Goal: Task Accomplishment & Management: Use online tool/utility

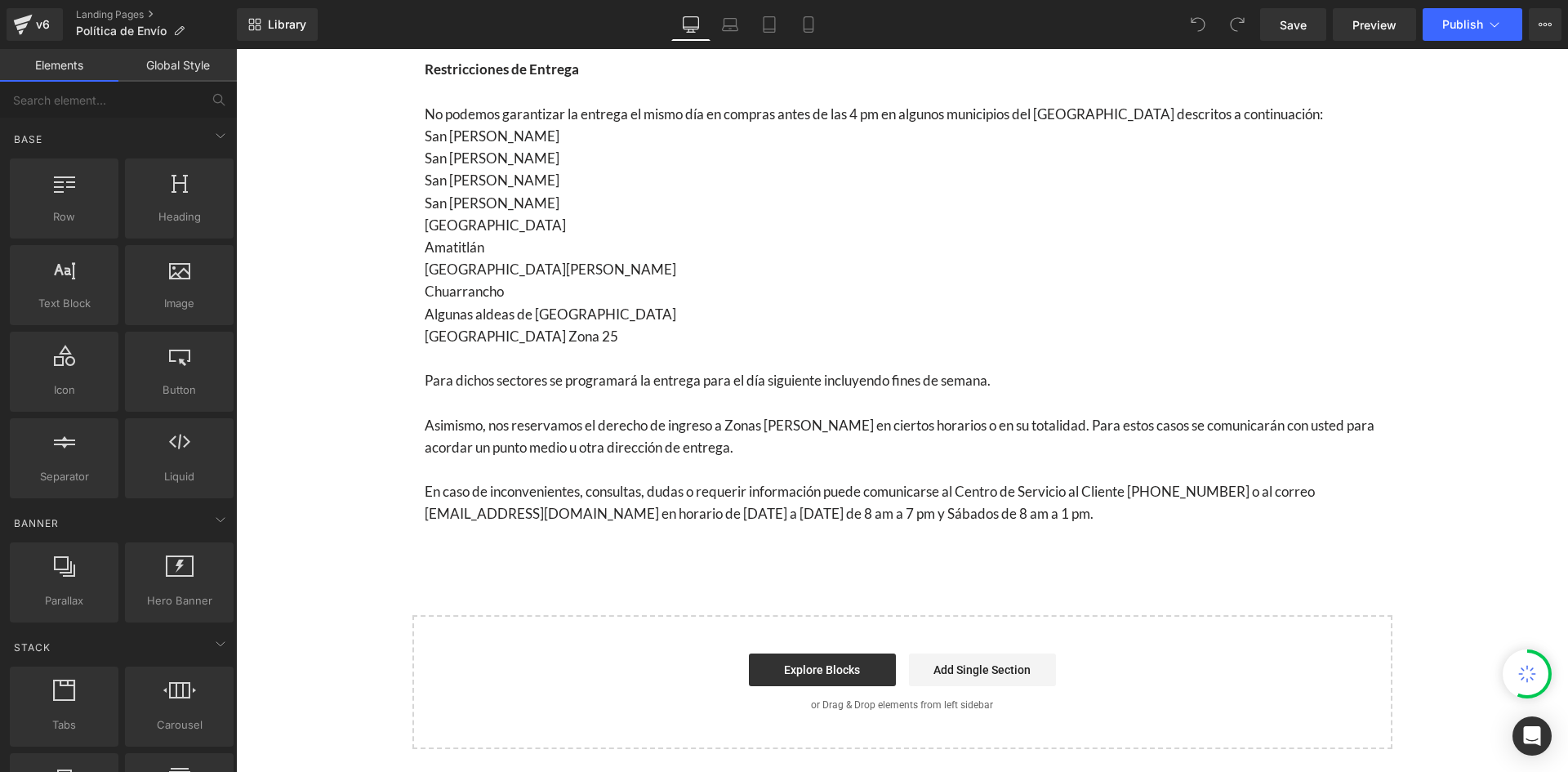
scroll to position [736, 0]
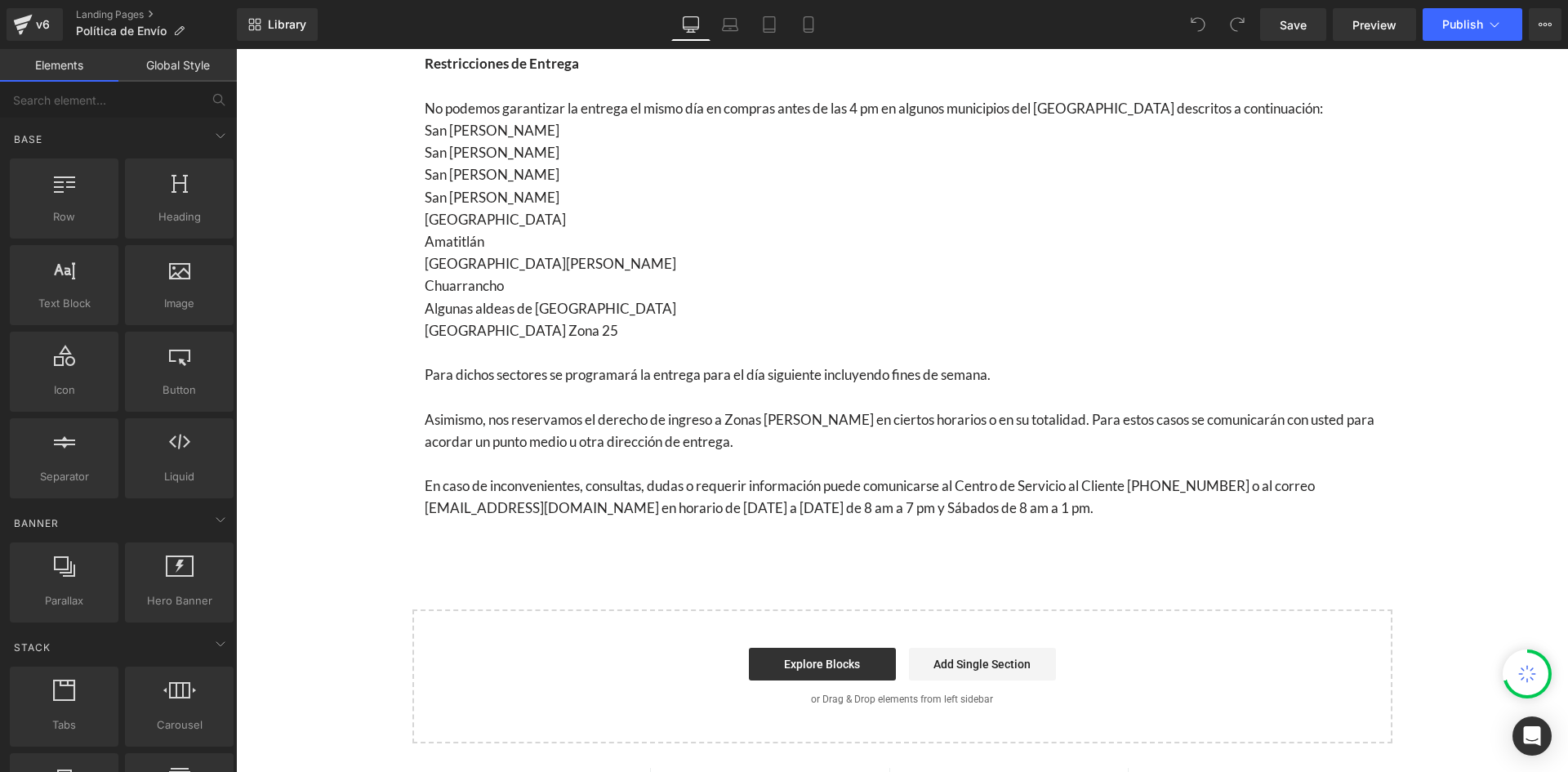
click at [579, 322] on p "[GEOGRAPHIC_DATA] Zona 25" at bounding box center [902, 330] width 956 height 22
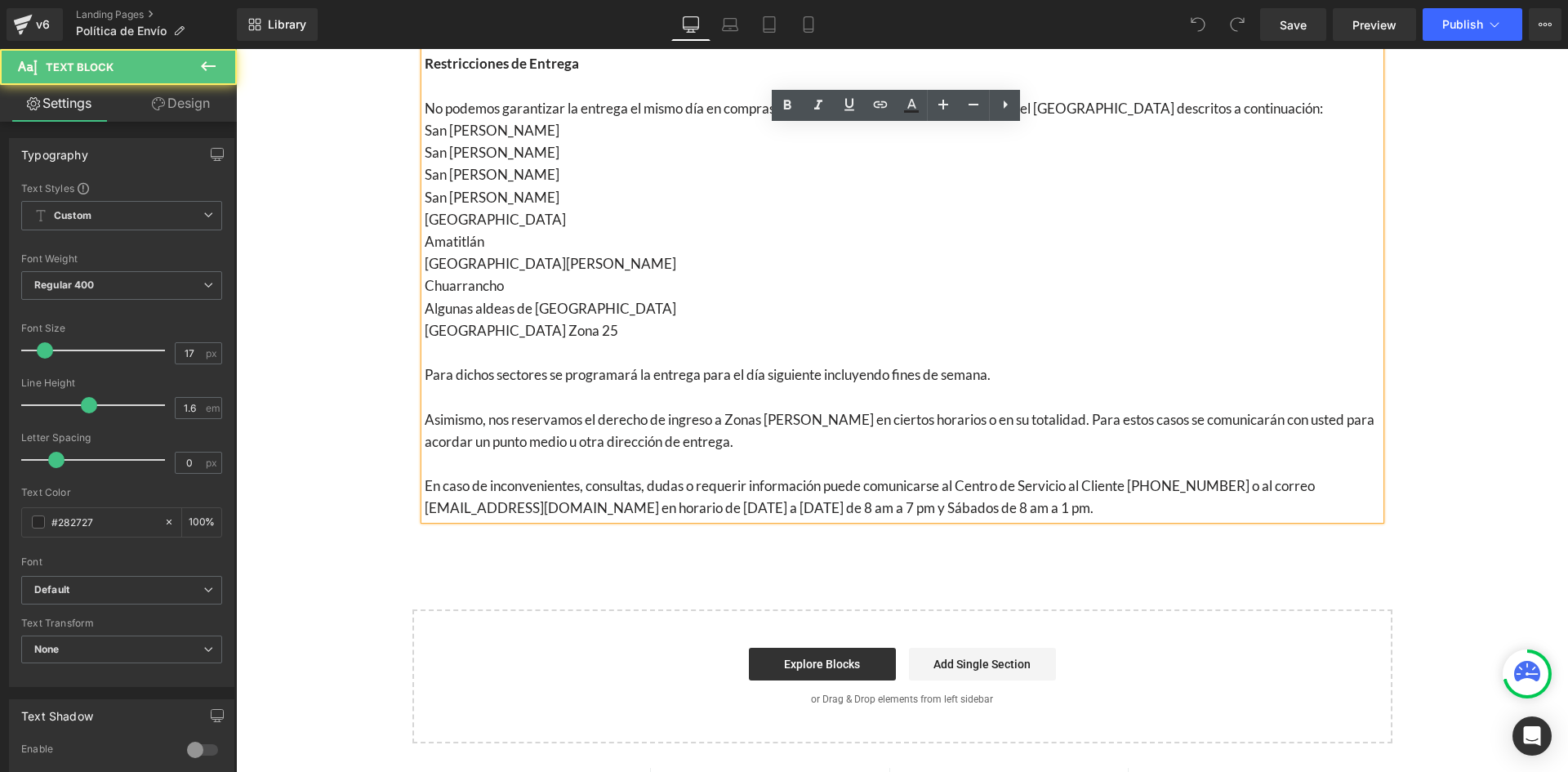
click at [550, 327] on p "[GEOGRAPHIC_DATA] Zona 25" at bounding box center [902, 330] width 956 height 22
click at [630, 312] on p "Algunas aldeas de [GEOGRAPHIC_DATA]" at bounding box center [902, 308] width 956 height 22
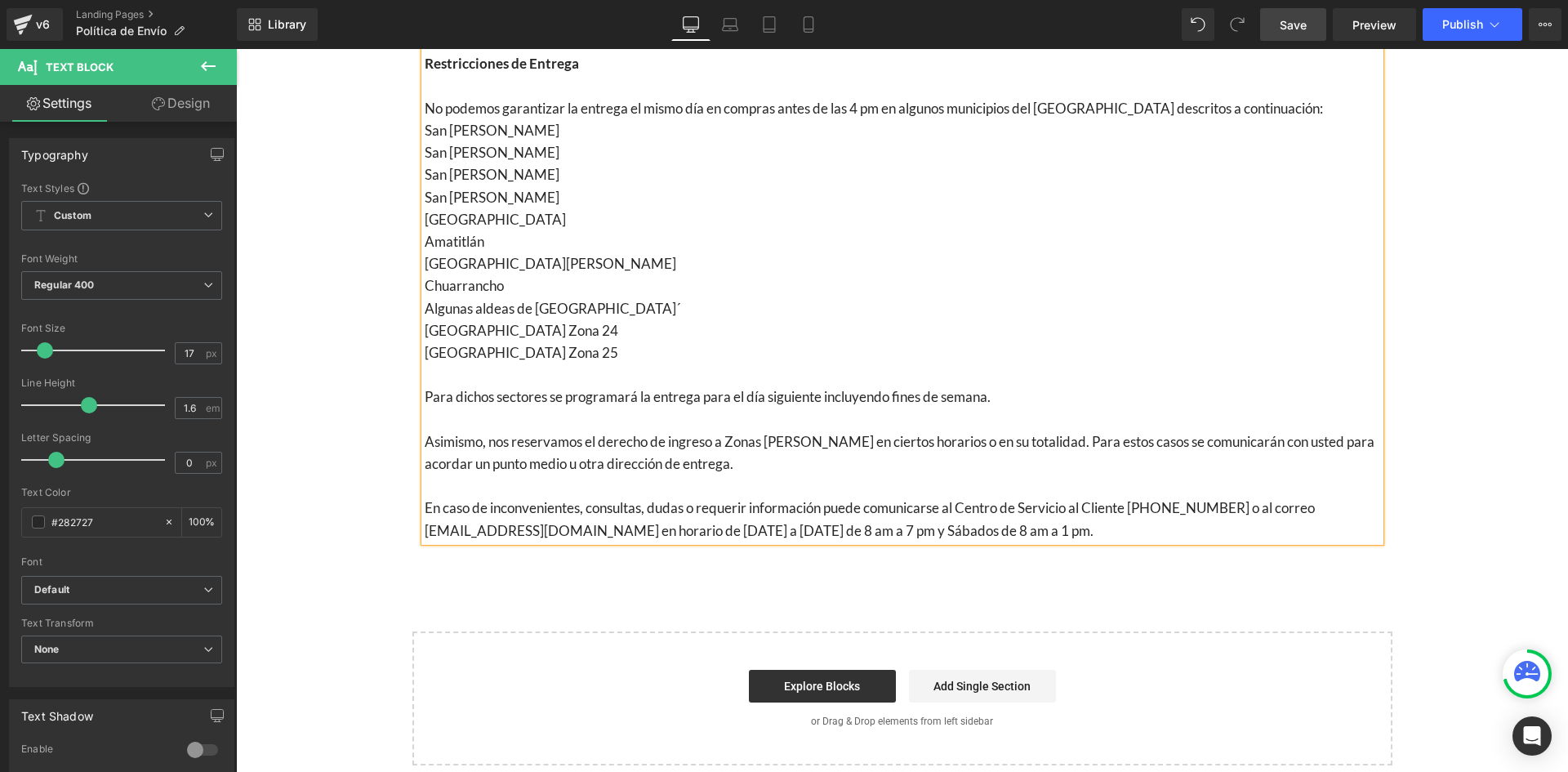
click at [1320, 21] on link "Save" at bounding box center [1293, 24] width 66 height 33
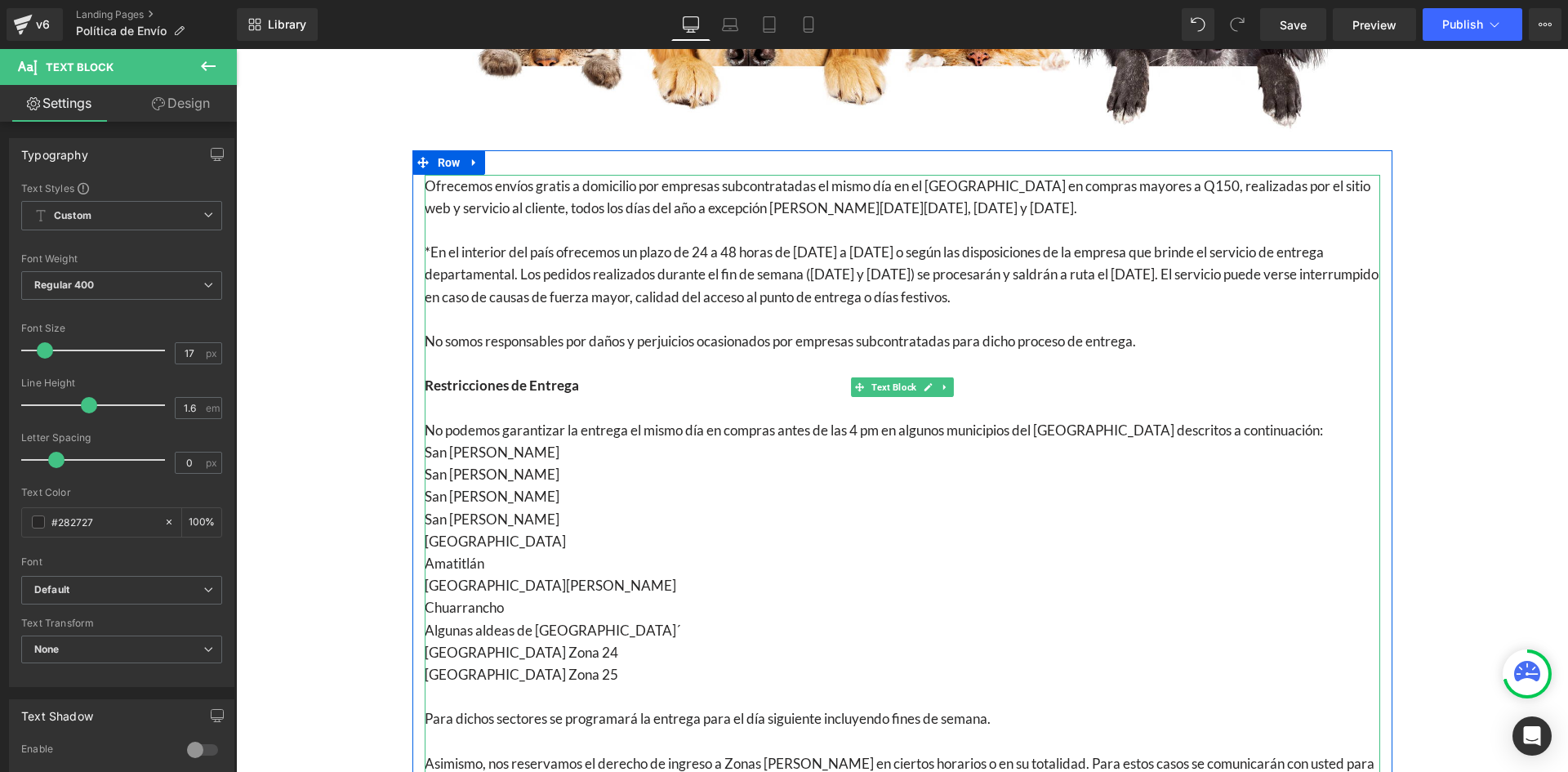
scroll to position [408, 0]
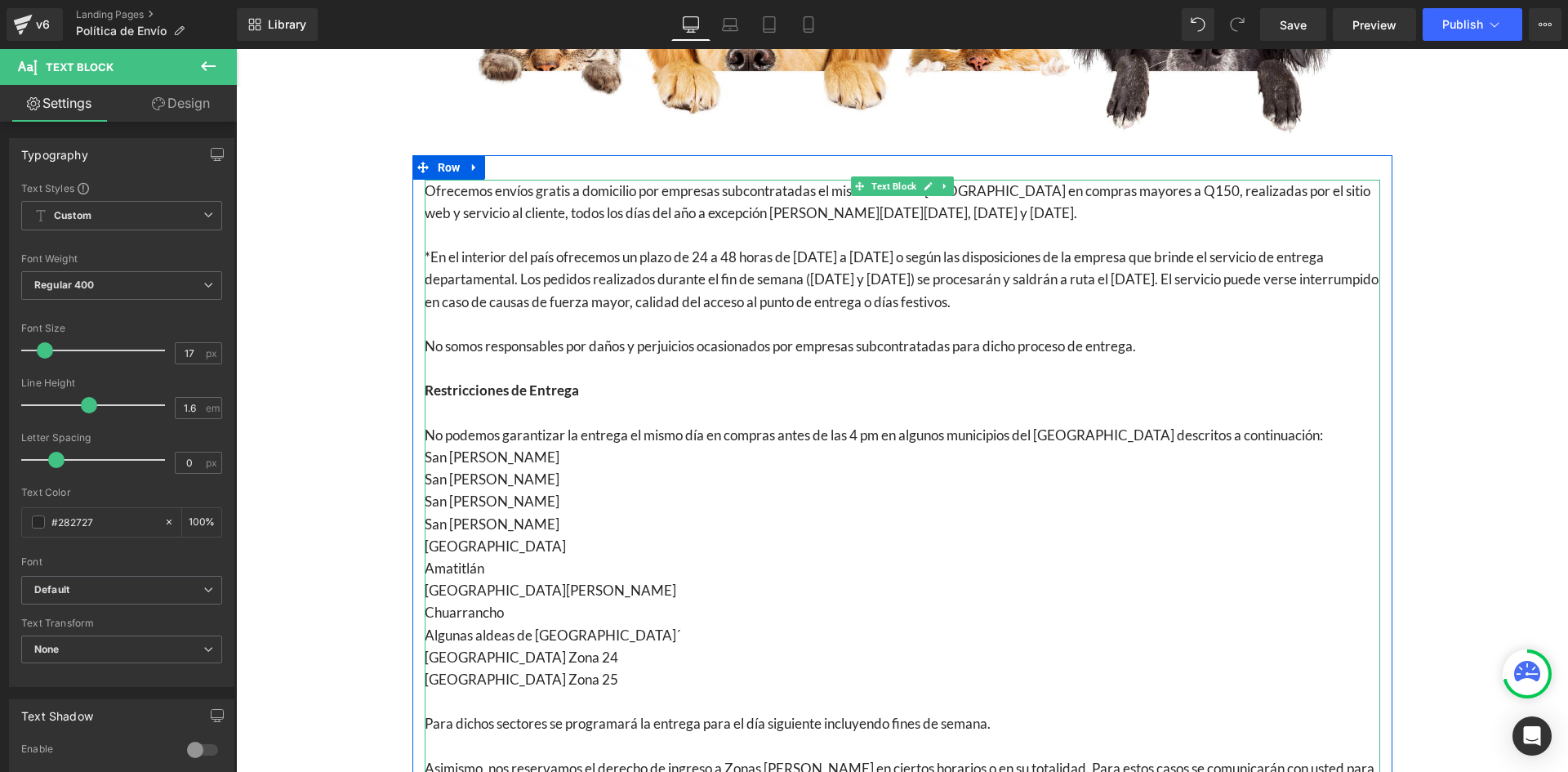
click at [1205, 347] on p "No somos responsables por daños y perjuicios ocasionados por empresas subcontra…" at bounding box center [902, 346] width 956 height 22
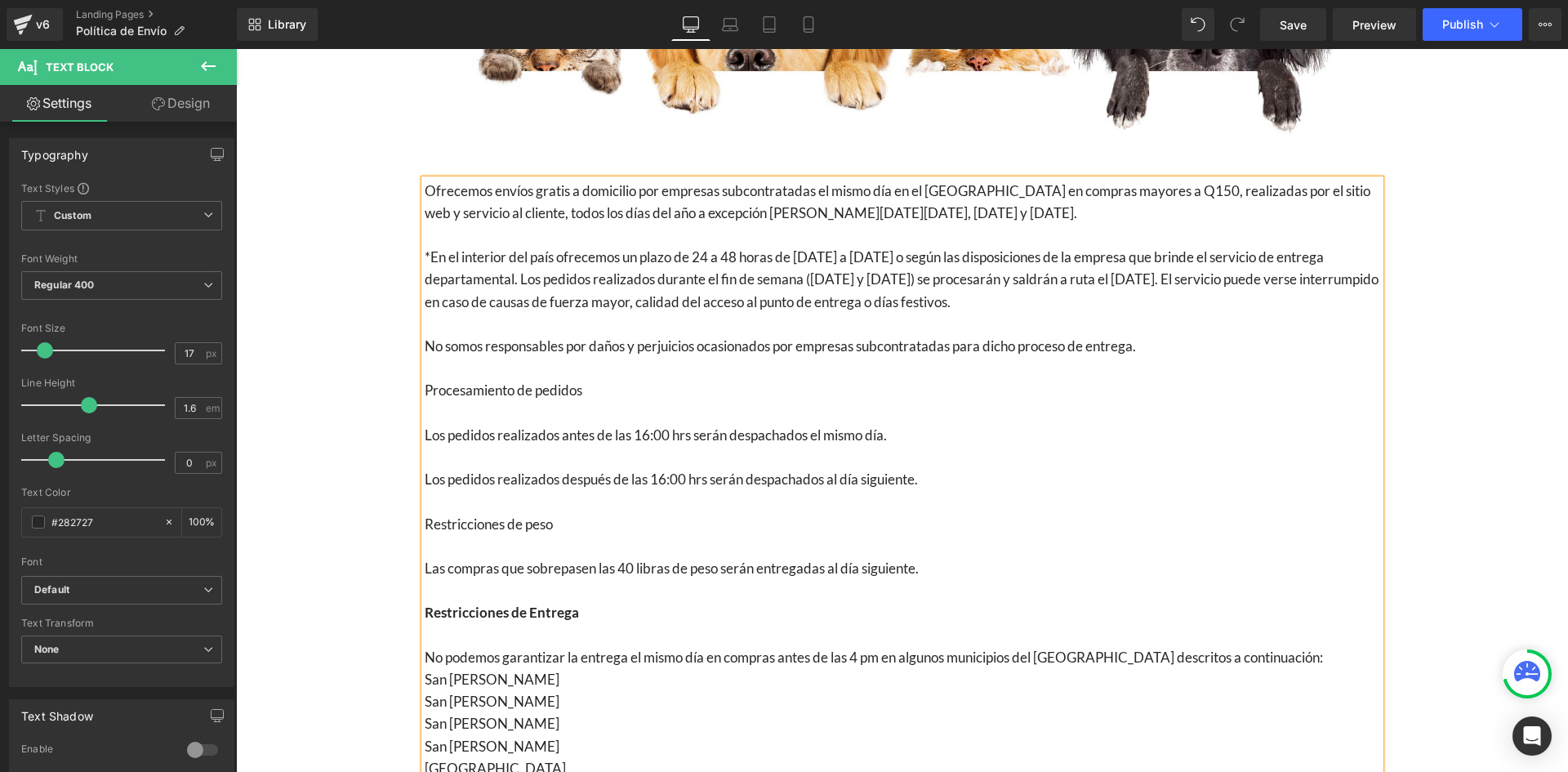
click at [427, 345] on b "No somos responsables por daños y perjuicios ocasionados por empresas subcontra…" at bounding box center [780, 346] width 712 height 17
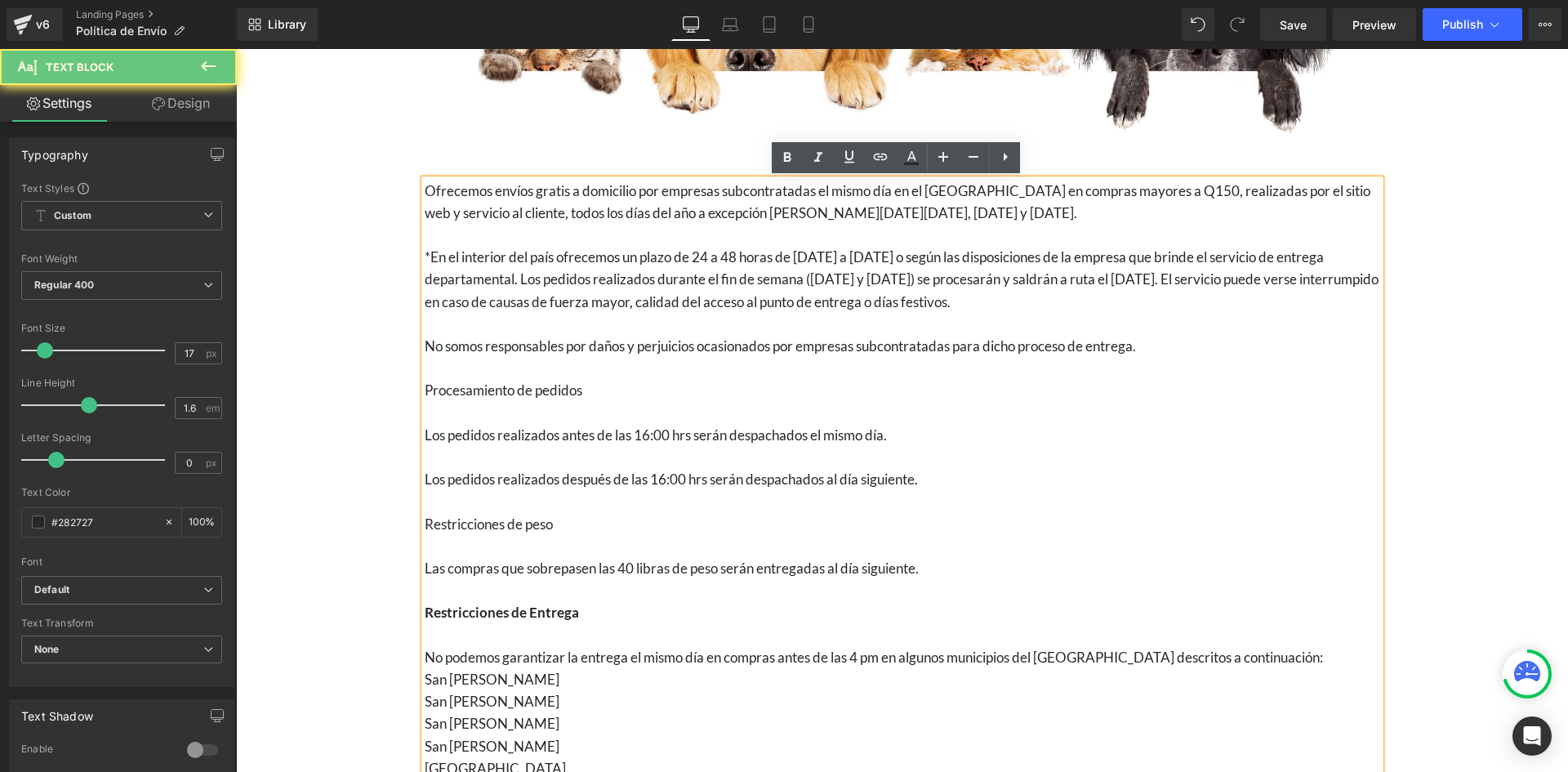
click at [424, 344] on b "No somos responsables por daños y perjuicios ocasionados por empresas subcontra…" at bounding box center [780, 346] width 712 height 17
click at [476, 348] on b "No somos responsables por daños y perjuicios ocasionados por empresas subcontra…" at bounding box center [780, 346] width 712 height 17
click at [499, 391] on b "Procesamiento de pedidos" at bounding box center [503, 390] width 158 height 17
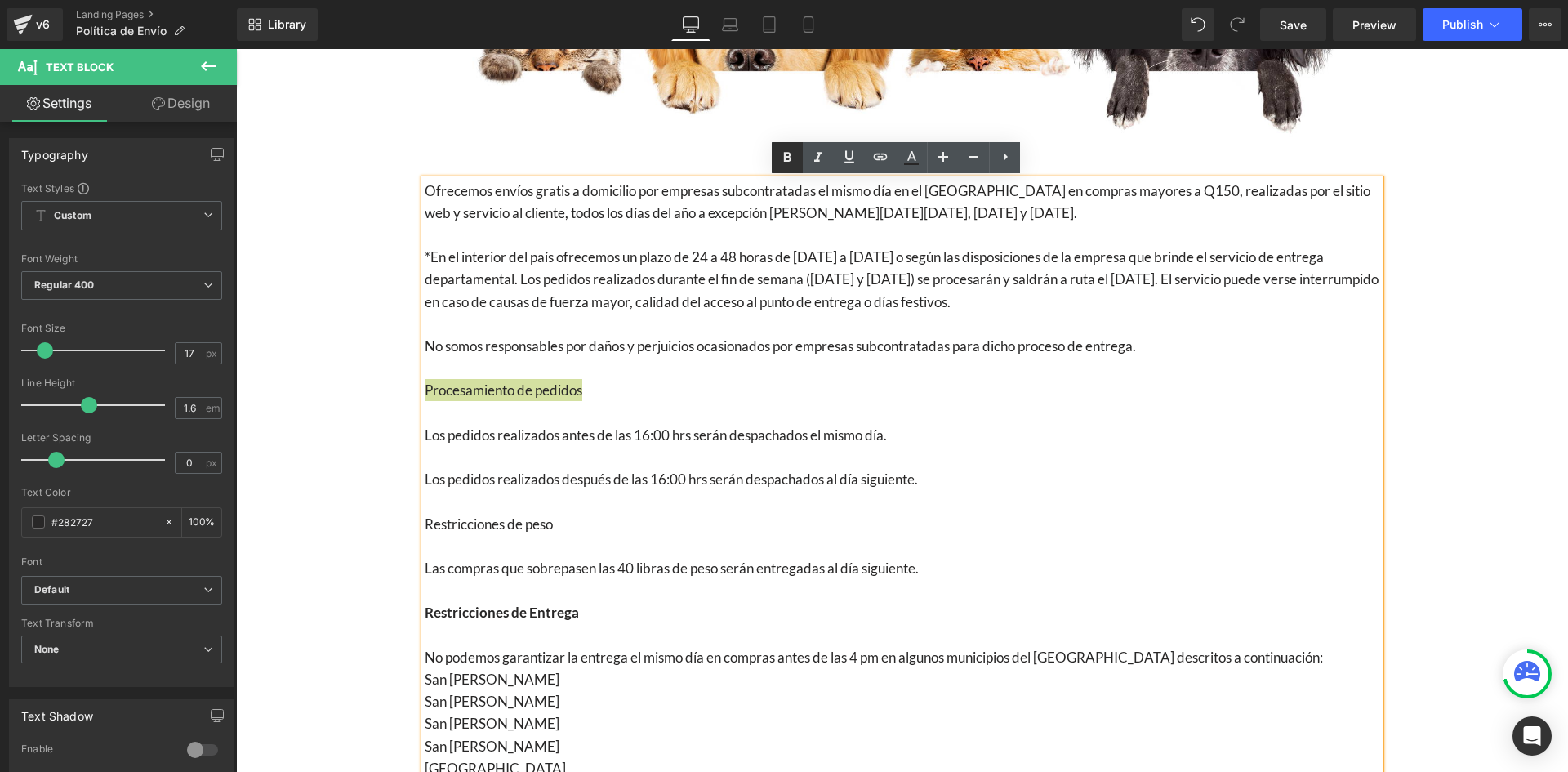
click at [786, 161] on icon at bounding box center [788, 157] width 7 height 10
click at [501, 518] on b "Restricciones de peso" at bounding box center [488, 523] width 128 height 17
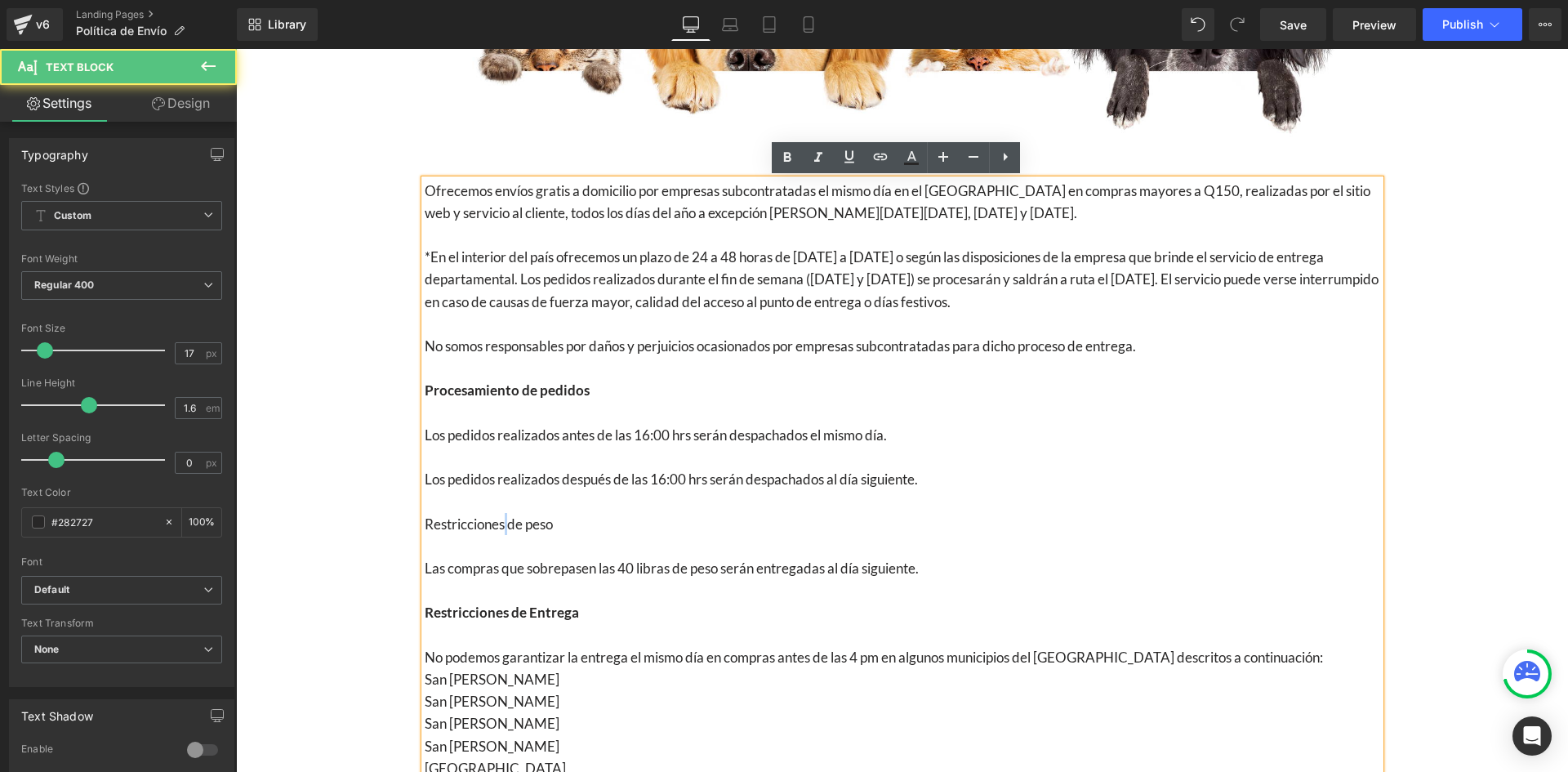
click at [501, 518] on b "Restricciones de peso" at bounding box center [488, 523] width 128 height 17
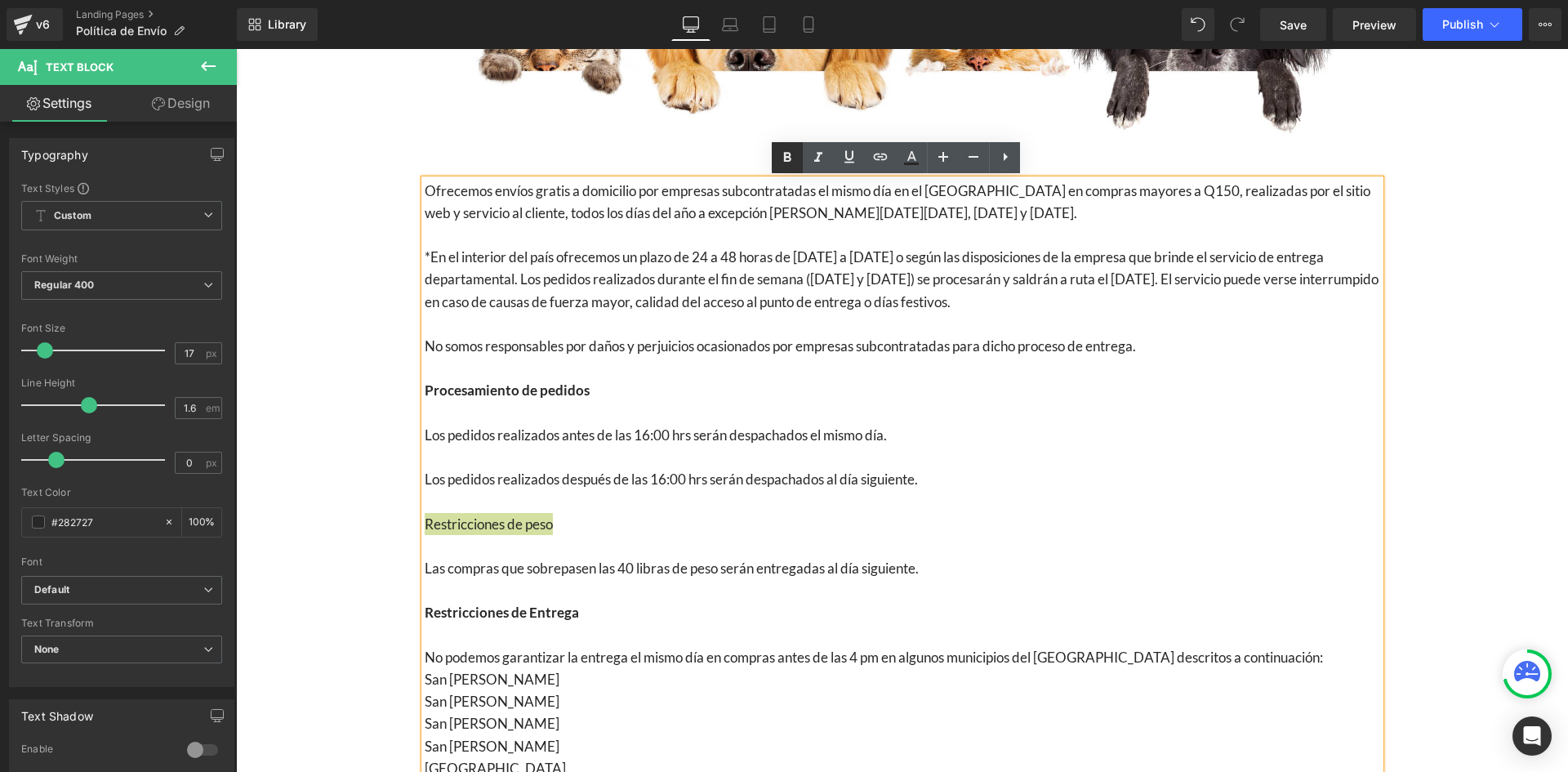
click at [782, 151] on icon at bounding box center [787, 158] width 20 height 20
click at [584, 519] on p "Restricciones de peso" at bounding box center [902, 524] width 956 height 22
click at [441, 545] on p at bounding box center [902, 546] width 956 height 22
click at [568, 368] on p at bounding box center [902, 368] width 956 height 22
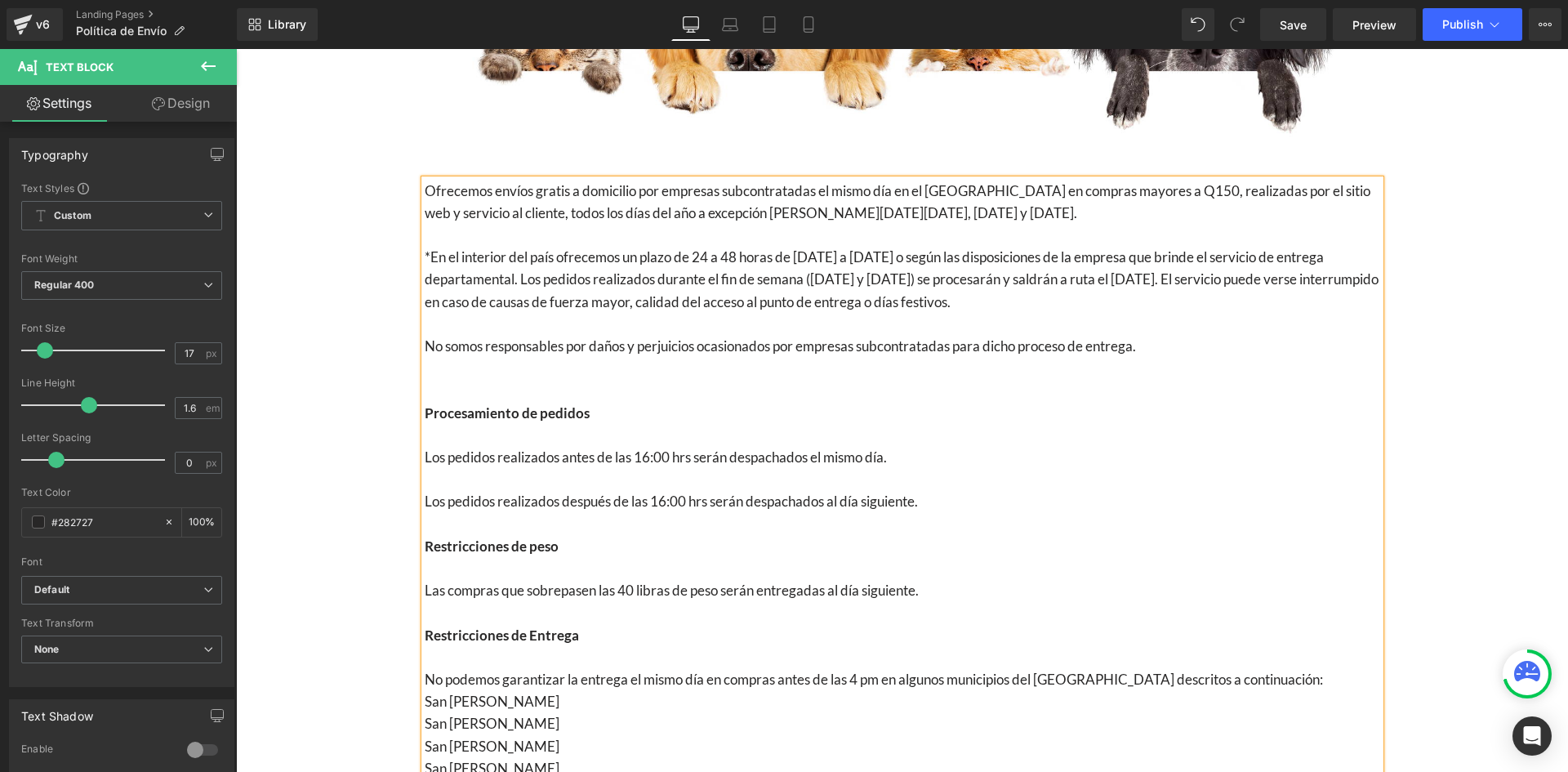
click at [933, 502] on p "Los pedidos realizados después de las 16:00 hrs serán despachados al día siguie…" at bounding box center [902, 501] width 956 height 22
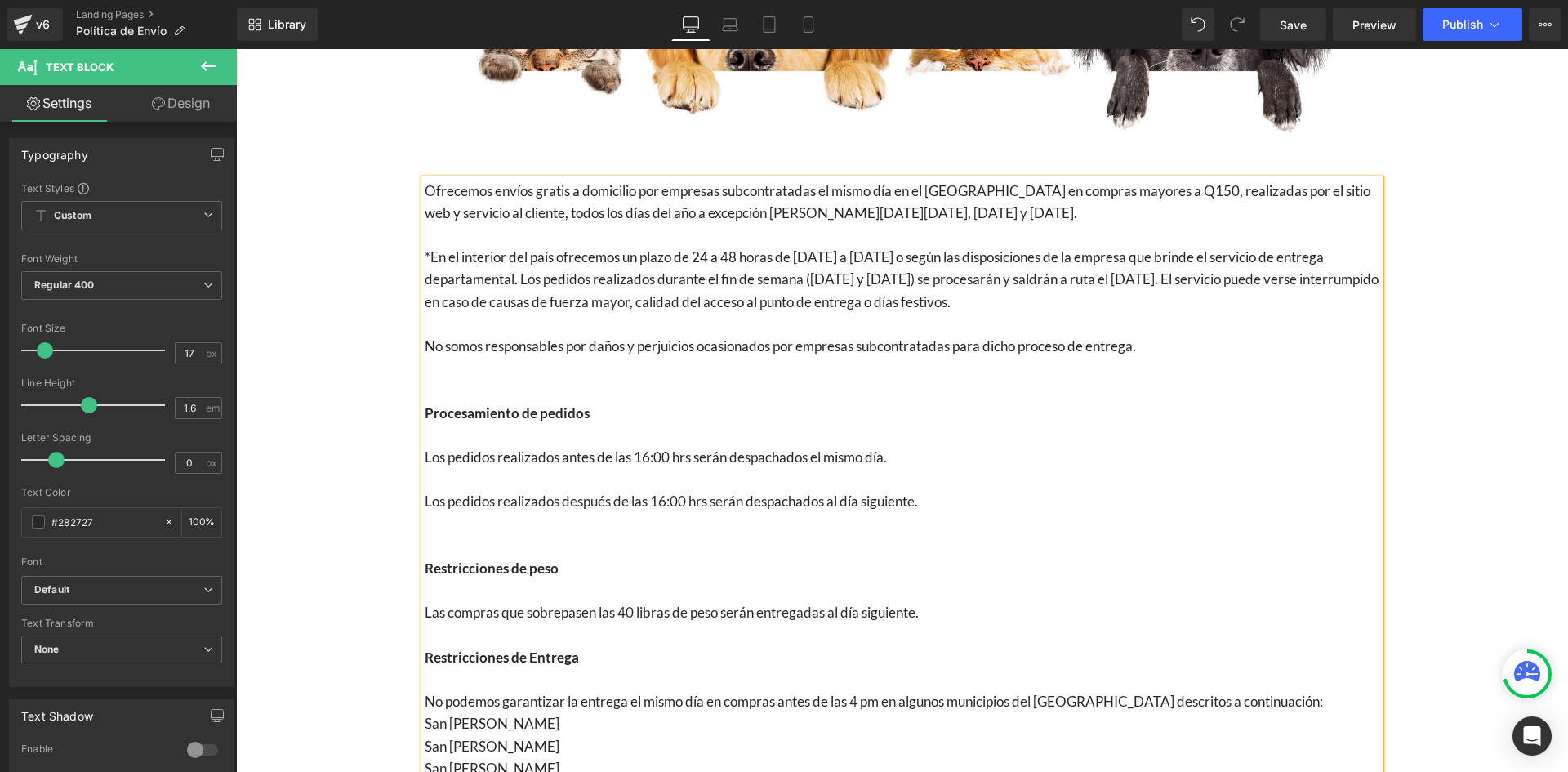
click at [945, 613] on p "Las compras que sobrepasen las 40 libras de peso serán entregadas al día siguie…" at bounding box center [902, 612] width 956 height 22
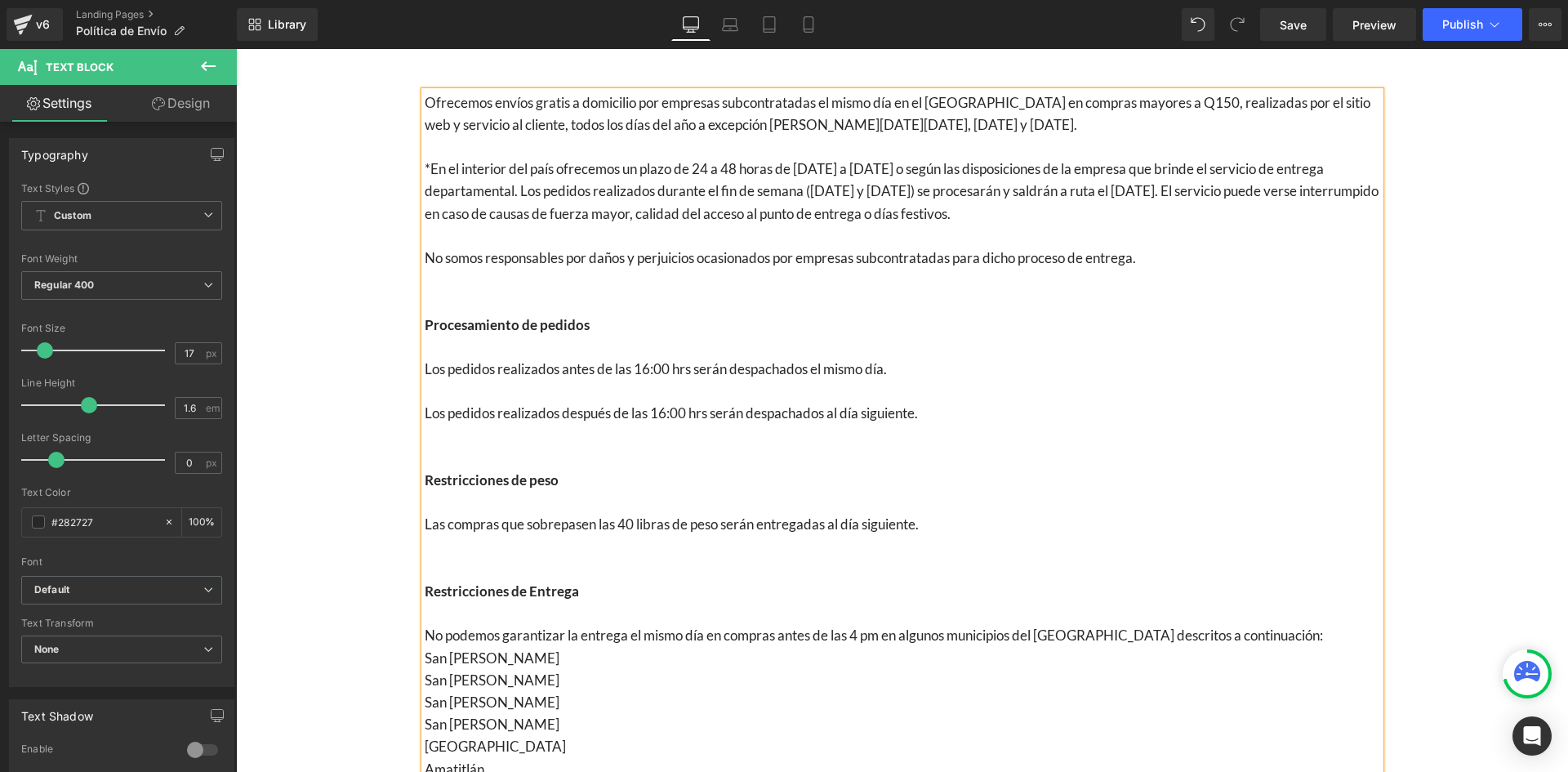
scroll to position [490, 0]
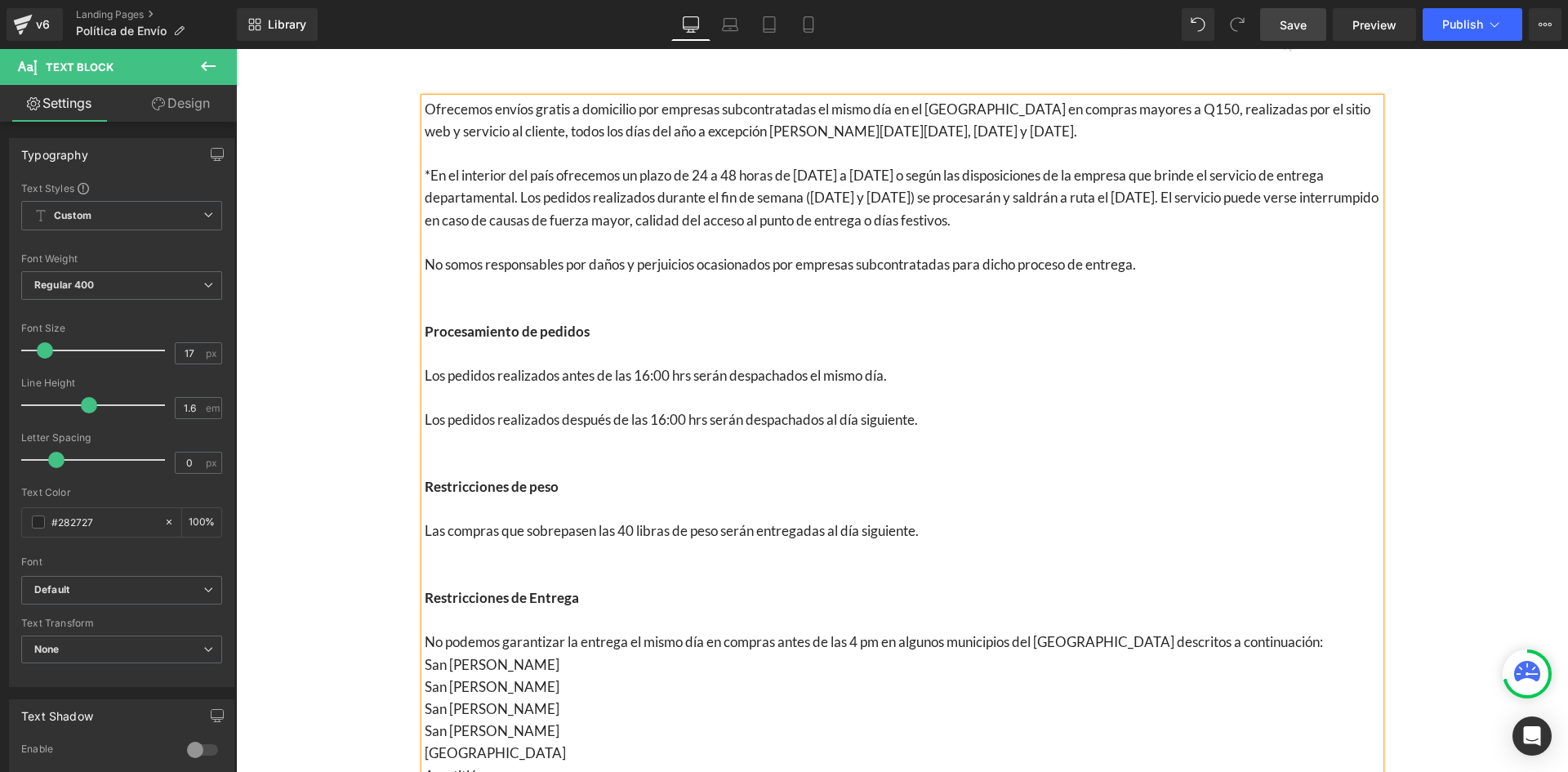
click at [1288, 36] on link "Save" at bounding box center [1293, 24] width 66 height 33
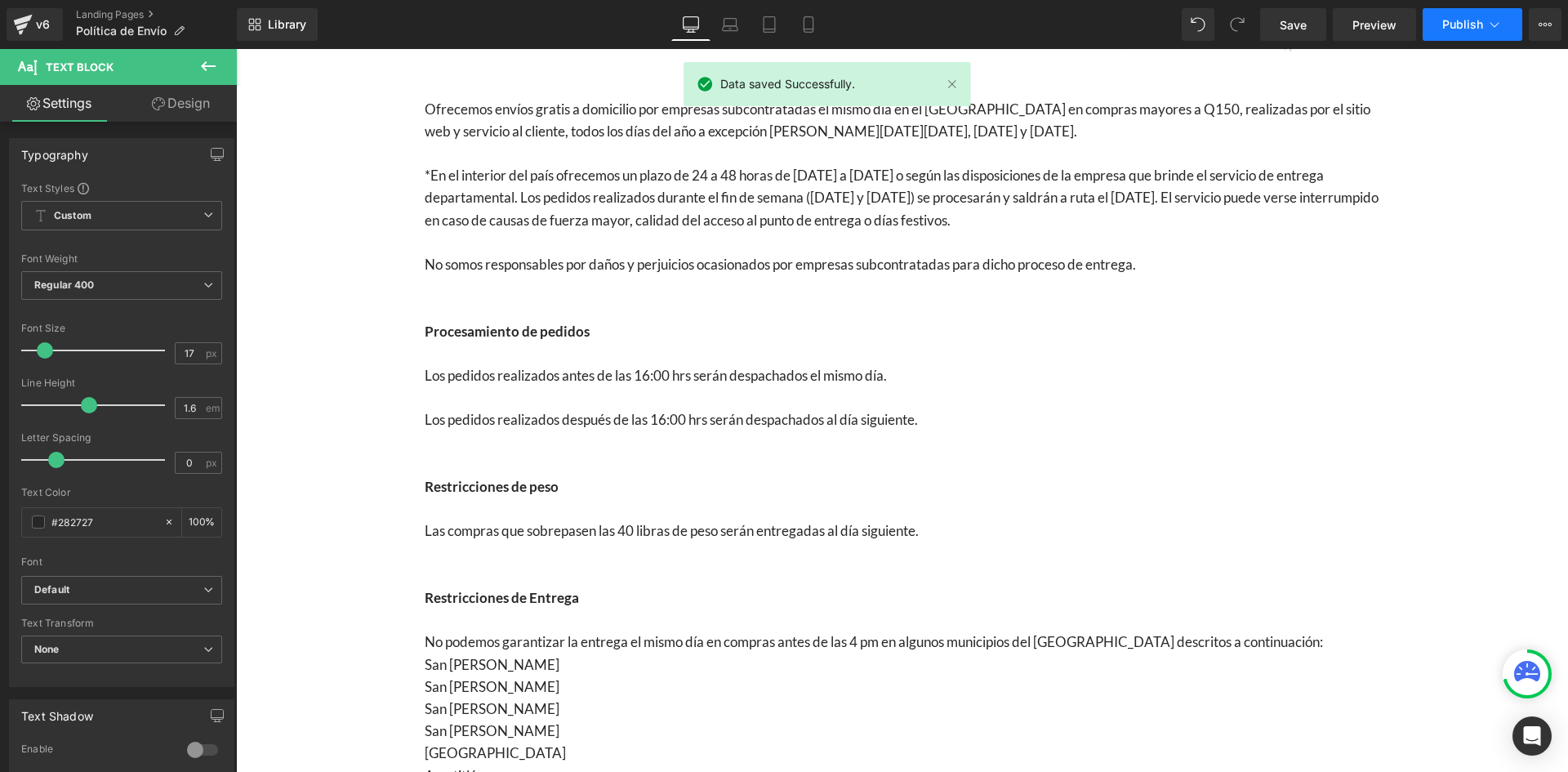
click at [1508, 24] on button "Publish" at bounding box center [1473, 24] width 100 height 33
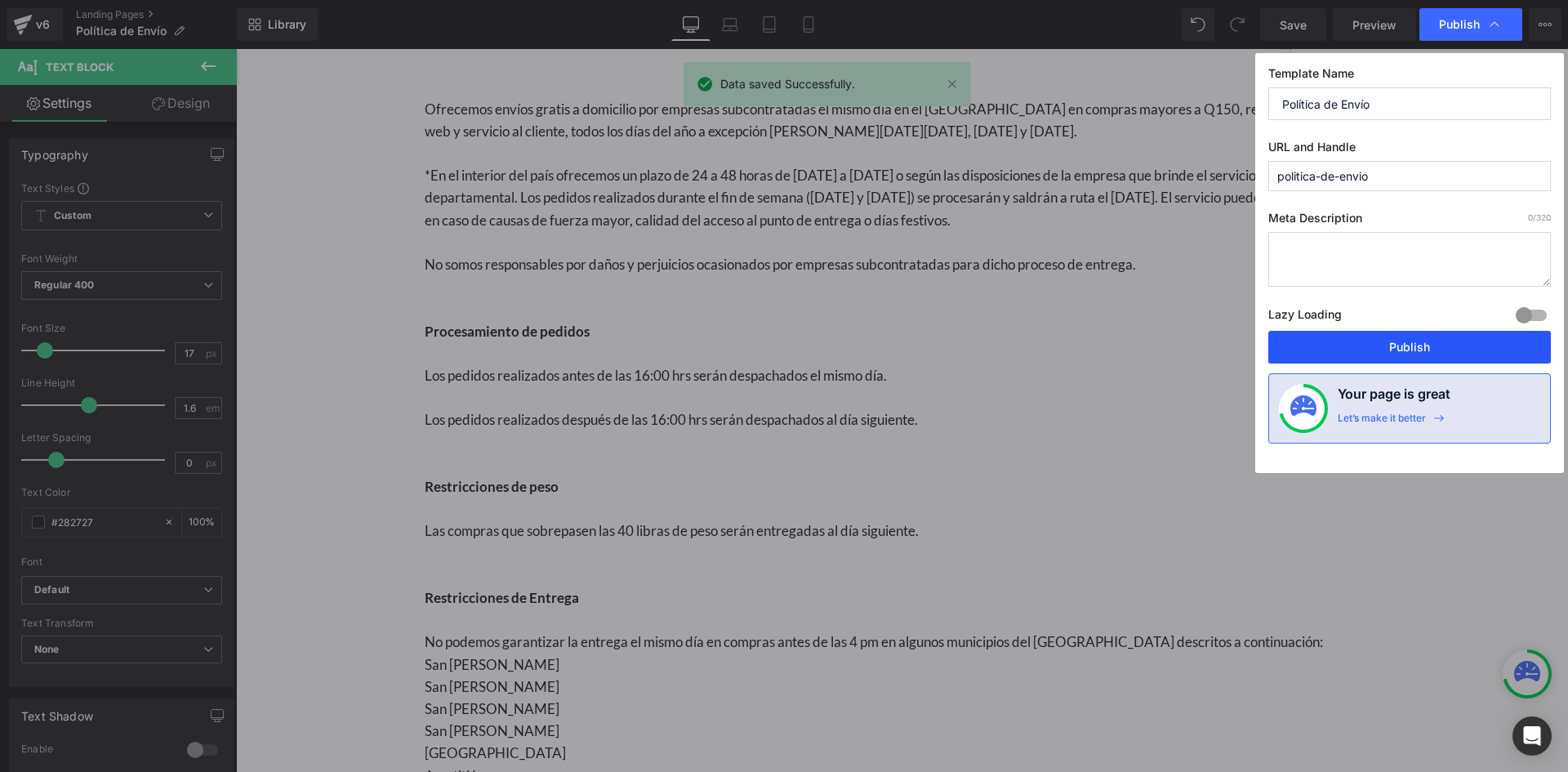
click at [1395, 343] on button "Publish" at bounding box center [1410, 347] width 283 height 33
